Goal: Check status: Check status

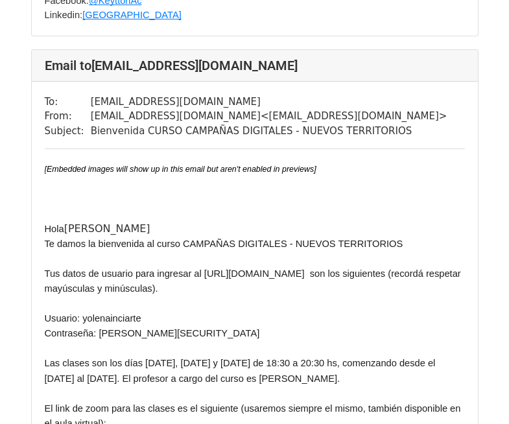
scroll to position [1555, 0]
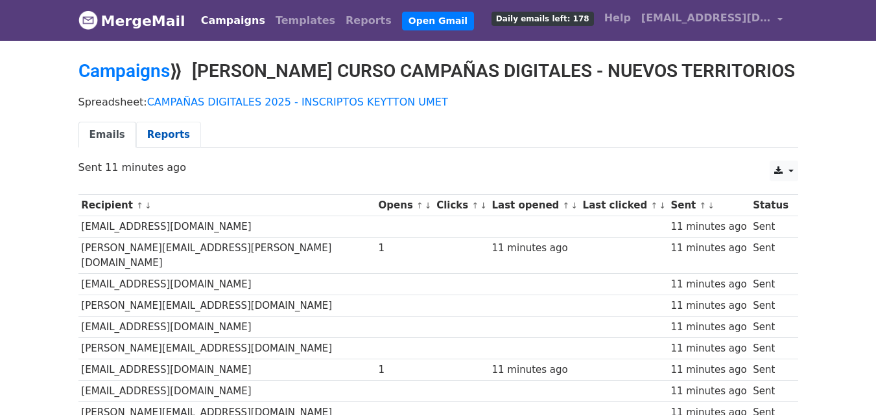
click at [146, 126] on link "Reports" at bounding box center [168, 135] width 65 height 27
